Goal: Task Accomplishment & Management: Use online tool/utility

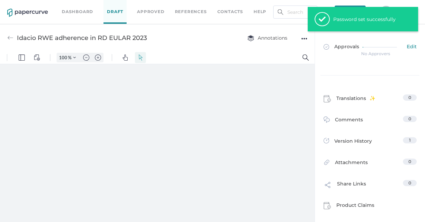
type input "29"
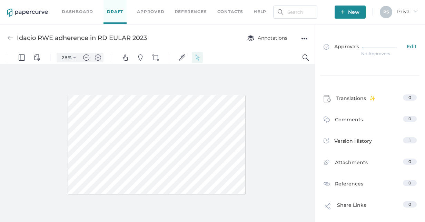
click at [157, 12] on link "Approved" at bounding box center [150, 12] width 27 height 8
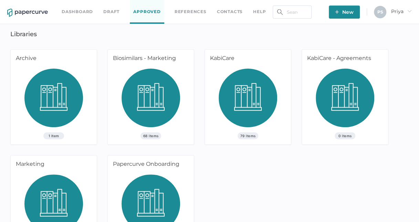
click at [181, 76] on div "68 Items" at bounding box center [151, 107] width 86 height 76
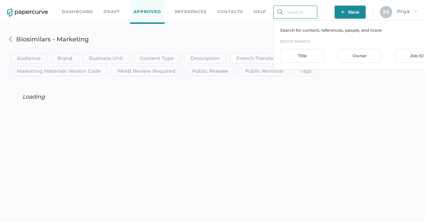
click at [298, 11] on input "text" at bounding box center [295, 12] width 44 height 13
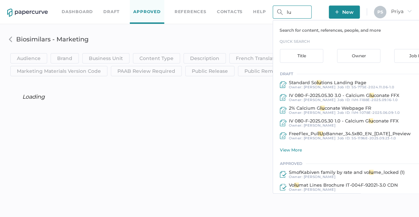
type input "l"
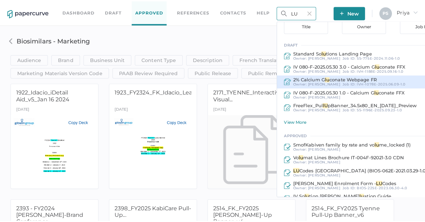
scroll to position [69, 0]
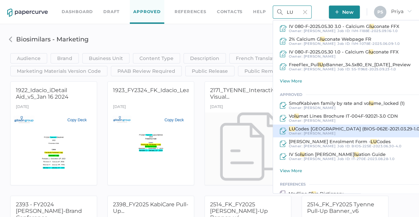
type input "LU"
click at [358, 131] on div "Owner: Lorraine Teodosio" at bounding box center [354, 133] width 134 height 4
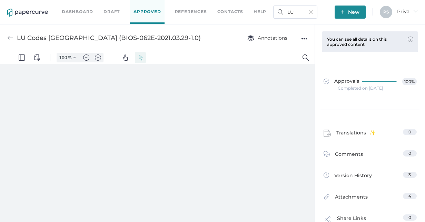
type input "29"
click at [294, 10] on input "LU" at bounding box center [295, 12] width 44 height 13
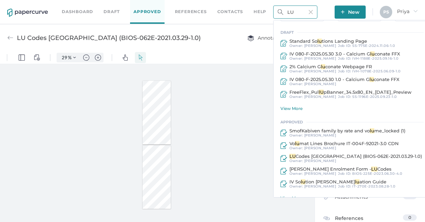
scroll to position [10, 0]
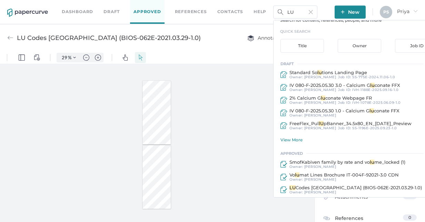
click at [136, 11] on link "Approved" at bounding box center [147, 12] width 34 height 24
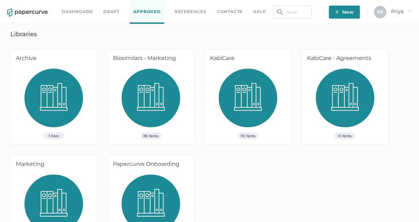
click at [131, 72] on img at bounding box center [151, 101] width 59 height 64
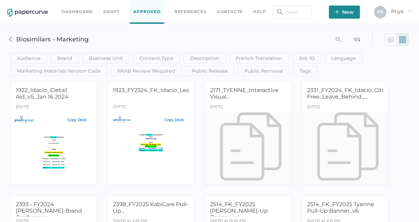
click at [144, 12] on link "Approved" at bounding box center [147, 12] width 34 height 24
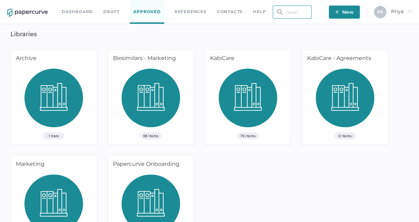
click at [292, 17] on input "text" at bounding box center [292, 12] width 39 height 13
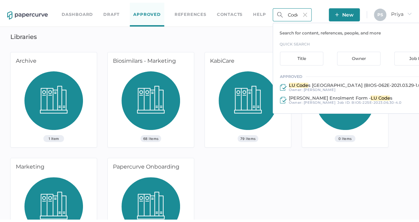
scroll to position [0, 9]
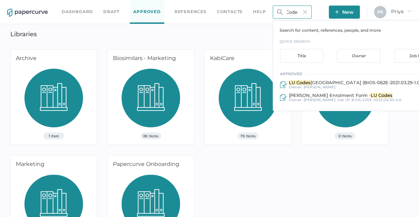
type input "LU Codes"
click at [141, 35] on div "Dashboard Draft Approved References Contacts help LU Codes Search for content, …" at bounding box center [209, 128] width 419 height 256
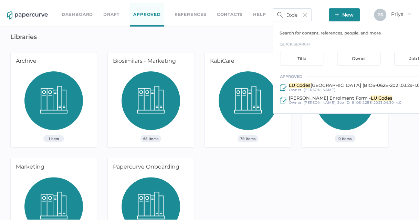
scroll to position [0, 0]
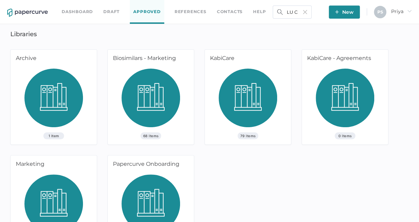
click at [82, 10] on link "Dashboard" at bounding box center [77, 12] width 31 height 8
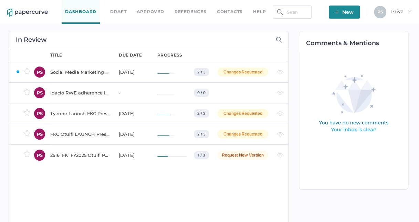
click at [113, 9] on link "Draft" at bounding box center [118, 12] width 16 height 8
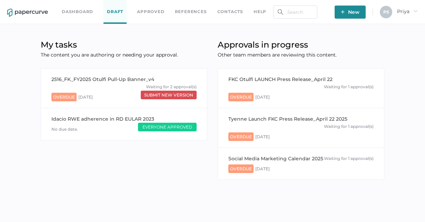
click at [158, 13] on link "Approved" at bounding box center [150, 12] width 27 height 8
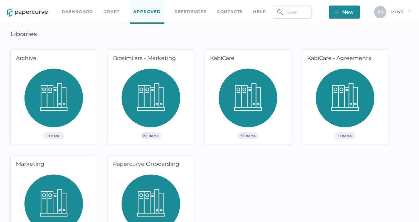
click at [112, 11] on link "Draft" at bounding box center [111, 12] width 16 height 8
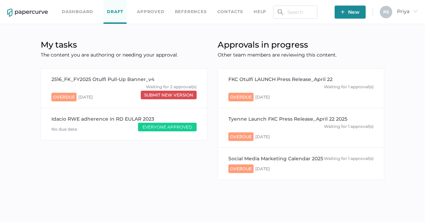
click at [152, 12] on link "Approved" at bounding box center [150, 12] width 27 height 8
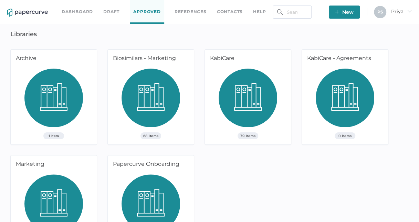
scroll to position [33, 0]
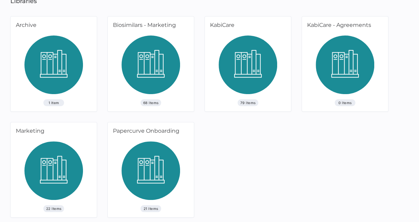
click at [162, 57] on img at bounding box center [151, 67] width 59 height 64
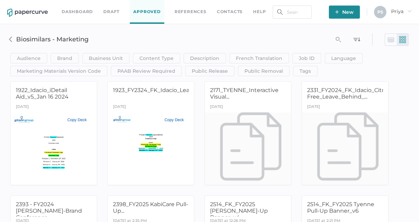
click at [153, 39] on h3 "Biosimilars - Marketing" at bounding box center [153, 39] width 275 height 8
click at [294, 12] on input "text" at bounding box center [292, 12] width 39 height 13
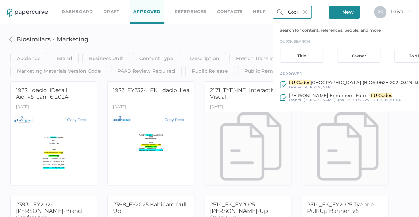
scroll to position [0, 9]
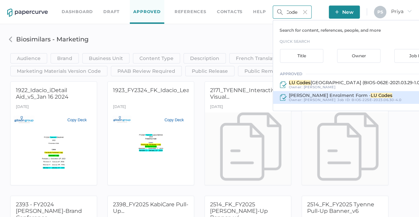
type input "LU Codes"
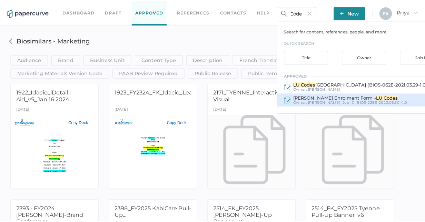
scroll to position [0, 0]
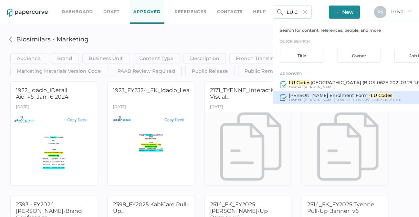
click at [379, 99] on span "BIOS-225E-2023.06.30-4.0" at bounding box center [377, 100] width 50 height 4
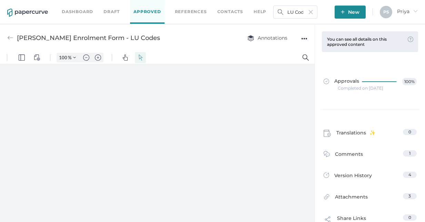
type input "29"
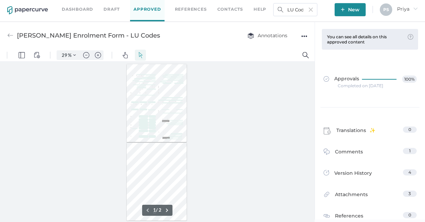
scroll to position [3, 0]
click at [297, 10] on input "LU Codes" at bounding box center [295, 9] width 44 height 13
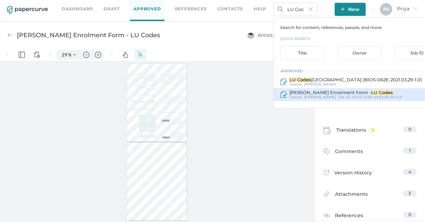
click at [330, 94] on span "IDACIO Derm Enrolment Form -" at bounding box center [330, 93] width 82 height 6
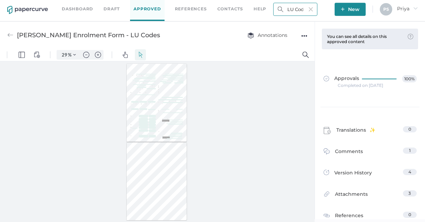
click at [296, 10] on input "LU Codes" at bounding box center [295, 9] width 44 height 13
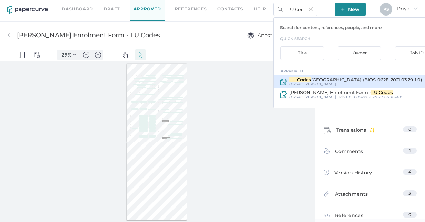
click at [307, 82] on span "Lorraine Teodosio" at bounding box center [320, 84] width 32 height 4
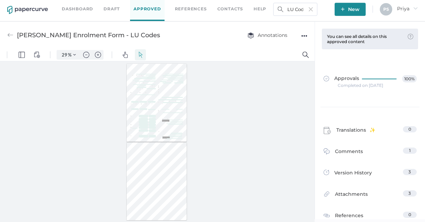
type input "LU Codes Ontario (BIOS-062E-2021.03.29-1.0)"
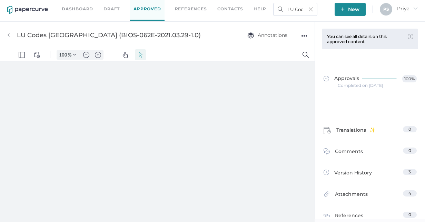
type input "29"
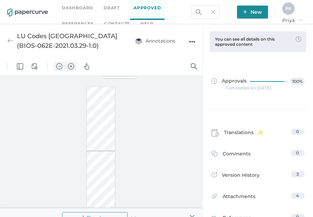
click at [106, 8] on link "Draft" at bounding box center [111, 8] width 16 height 8
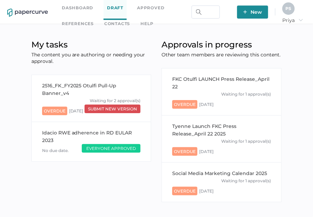
click at [68, 4] on link "Dashboard" at bounding box center [77, 8] width 31 height 8
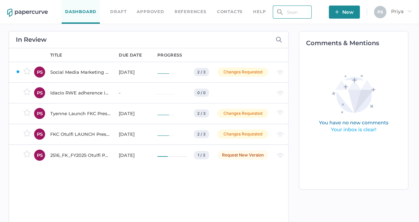
click at [293, 14] on input "text" at bounding box center [292, 12] width 39 height 13
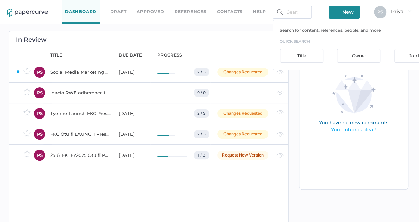
click at [143, 9] on link "Approved" at bounding box center [150, 12] width 27 height 8
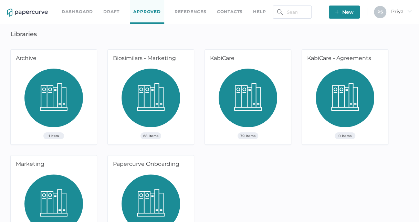
click at [67, 85] on img at bounding box center [53, 101] width 59 height 64
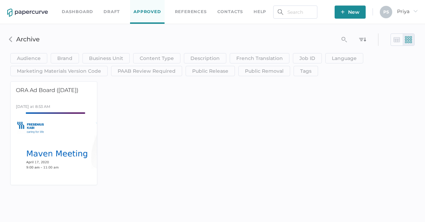
click at [146, 10] on link "Approved" at bounding box center [147, 12] width 34 height 24
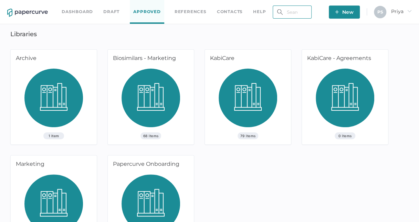
click at [284, 12] on input "text" at bounding box center [292, 12] width 39 height 13
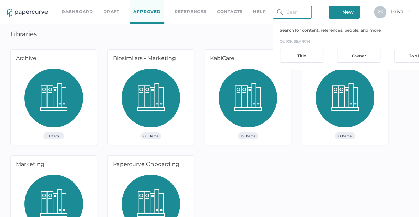
type input "L"
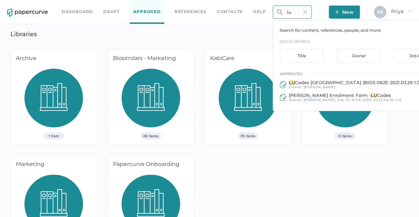
type input "l"
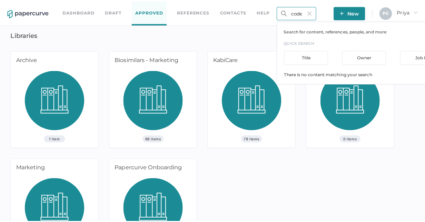
scroll to position [0, 1]
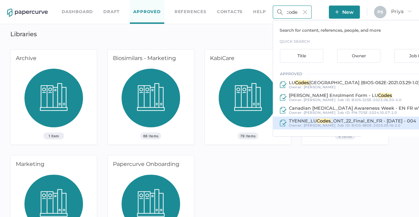
type input "codes"
click at [380, 123] on span "BIOS-980E-2025.05.16-2.0" at bounding box center [376, 125] width 49 height 4
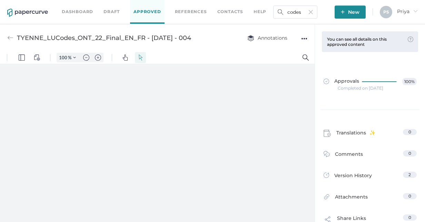
type input "29"
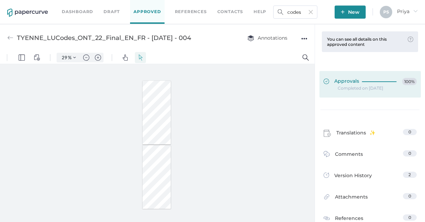
click at [374, 83] on div at bounding box center [380, 82] width 38 height 8
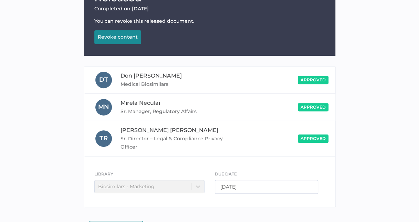
scroll to position [115, 0]
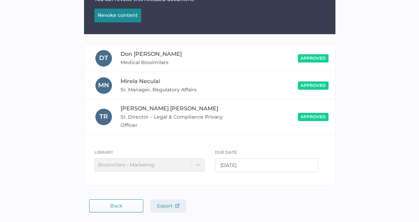
click at [171, 203] on span "Export" at bounding box center [168, 206] width 22 height 6
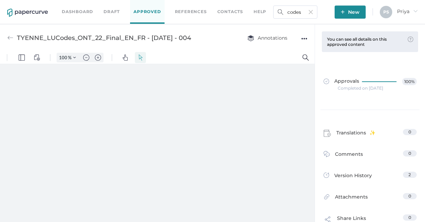
type input "29"
click at [310, 11] on img at bounding box center [310, 12] width 4 height 4
click at [289, 13] on input "text" at bounding box center [295, 12] width 44 height 13
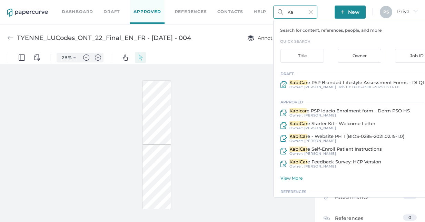
type input "K"
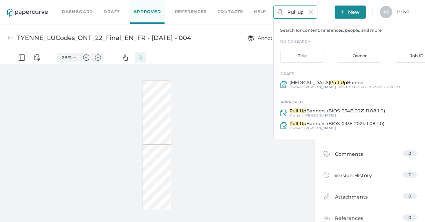
drag, startPoint x: 304, startPoint y: 11, endPoint x: 278, endPoint y: 11, distance: 25.8
click at [278, 11] on div "Pull up Search for content, references, people, and more quick search Title Own…" at bounding box center [295, 12] width 44 height 13
type input "Pull up"
click at [155, 12] on link "Approved" at bounding box center [147, 12] width 34 height 24
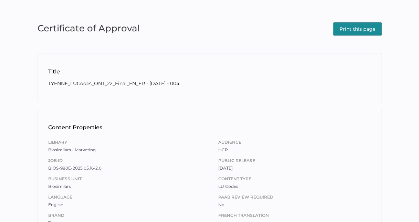
click at [362, 26] on span "Print this page" at bounding box center [358, 29] width 36 height 12
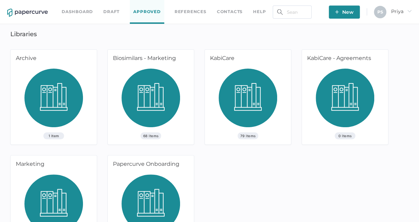
click at [157, 77] on img at bounding box center [151, 101] width 59 height 64
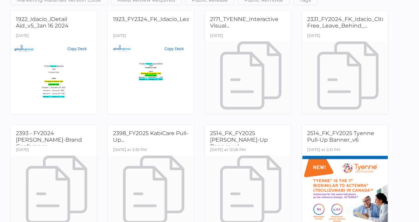
scroll to position [103, 0]
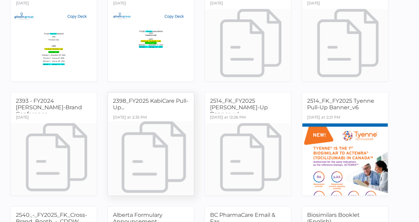
click at [164, 116] on div "Last Tuesday at 2:35 PM" at bounding box center [151, 118] width 86 height 10
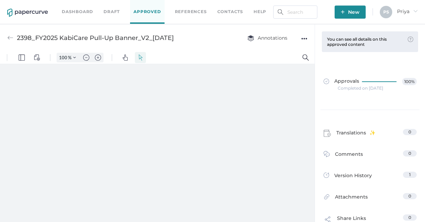
type input "29"
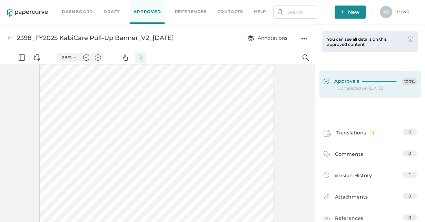
click at [349, 83] on span "Approvals" at bounding box center [340, 82] width 35 height 8
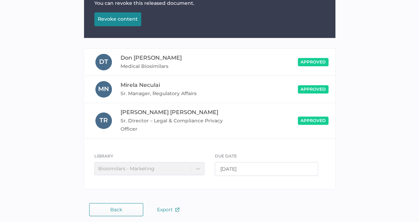
scroll to position [115, 0]
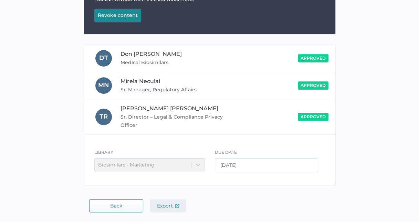
click at [168, 203] on span "Export" at bounding box center [168, 206] width 22 height 6
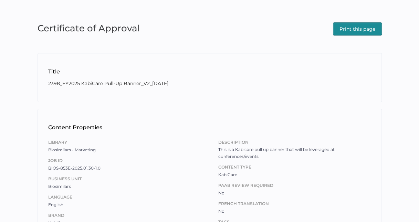
click at [366, 32] on span "Print this page" at bounding box center [358, 29] width 36 height 12
